Goal: Contribute content

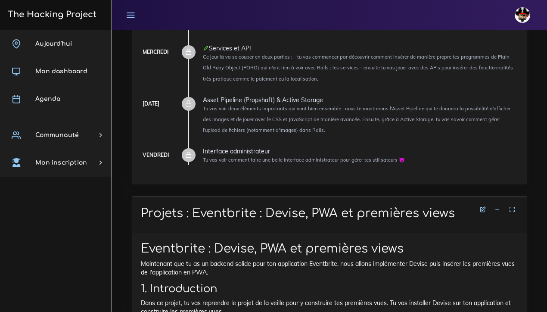
scroll to position [107, 0]
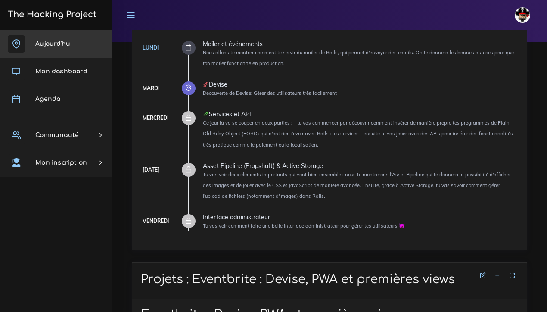
click at [59, 46] on span "Aujourd'hui" at bounding box center [53, 43] width 37 height 6
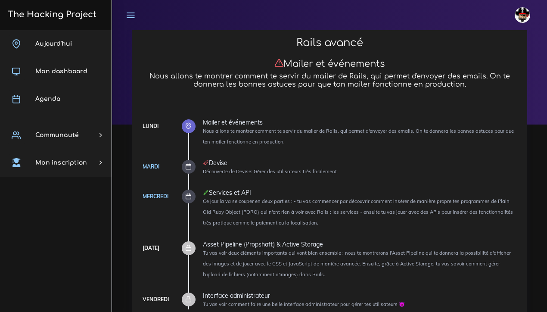
scroll to position [28, 0]
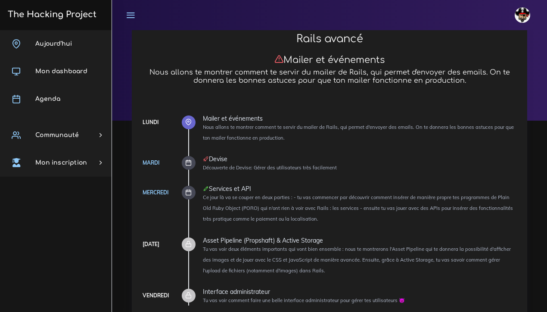
click at [147, 161] on link "Mardi" at bounding box center [151, 162] width 17 height 6
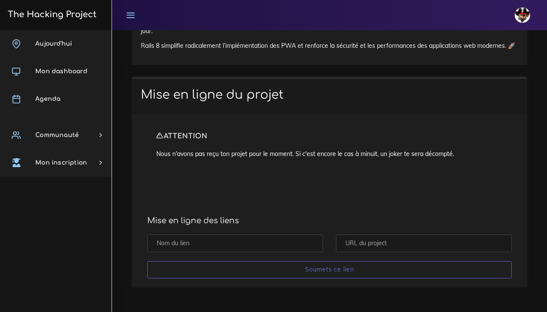
scroll to position [7208, 0]
click at [199, 242] on input "text" at bounding box center [235, 243] width 176 height 18
click at [385, 245] on input "text" at bounding box center [424, 243] width 176 height 18
paste input "https://github.com/jobeejobaa/fakeeventbrite"
type input "https://github.com/jobeejobaa/fakeeventbrite"
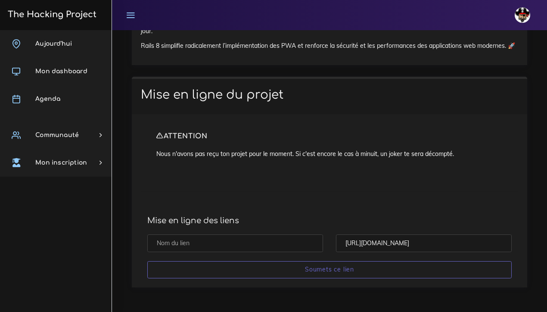
click at [282, 244] on input "text" at bounding box center [235, 243] width 176 height 18
type input "e"
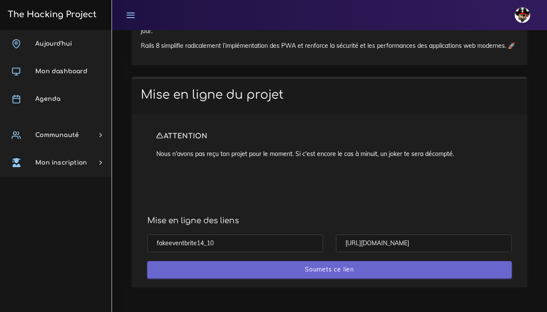
type input "fakeeventbrite14_10"
click at [344, 270] on input "Soumets ce lien" at bounding box center [329, 270] width 364 height 18
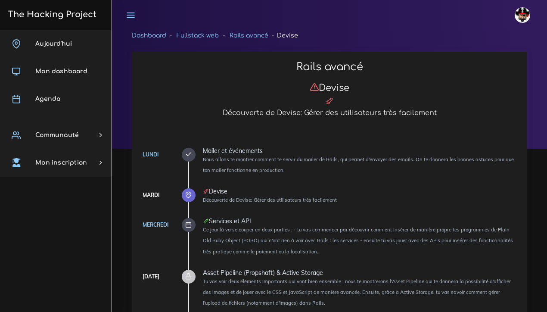
scroll to position [647, 0]
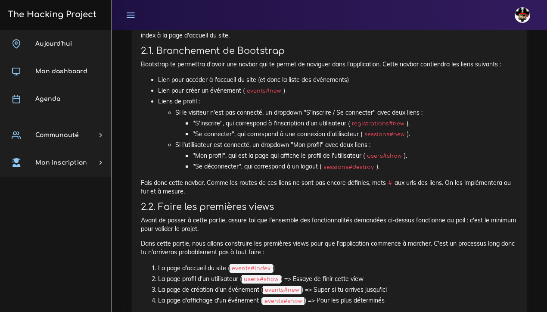
click at [251, 183] on p "Fais donc cette navbar. Comme les routes de ces liens ne sont pas encore défini…" at bounding box center [329, 187] width 377 height 18
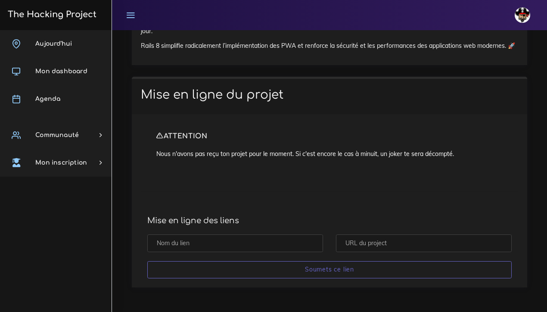
scroll to position [7208, 0]
